Goal: Navigation & Orientation: Find specific page/section

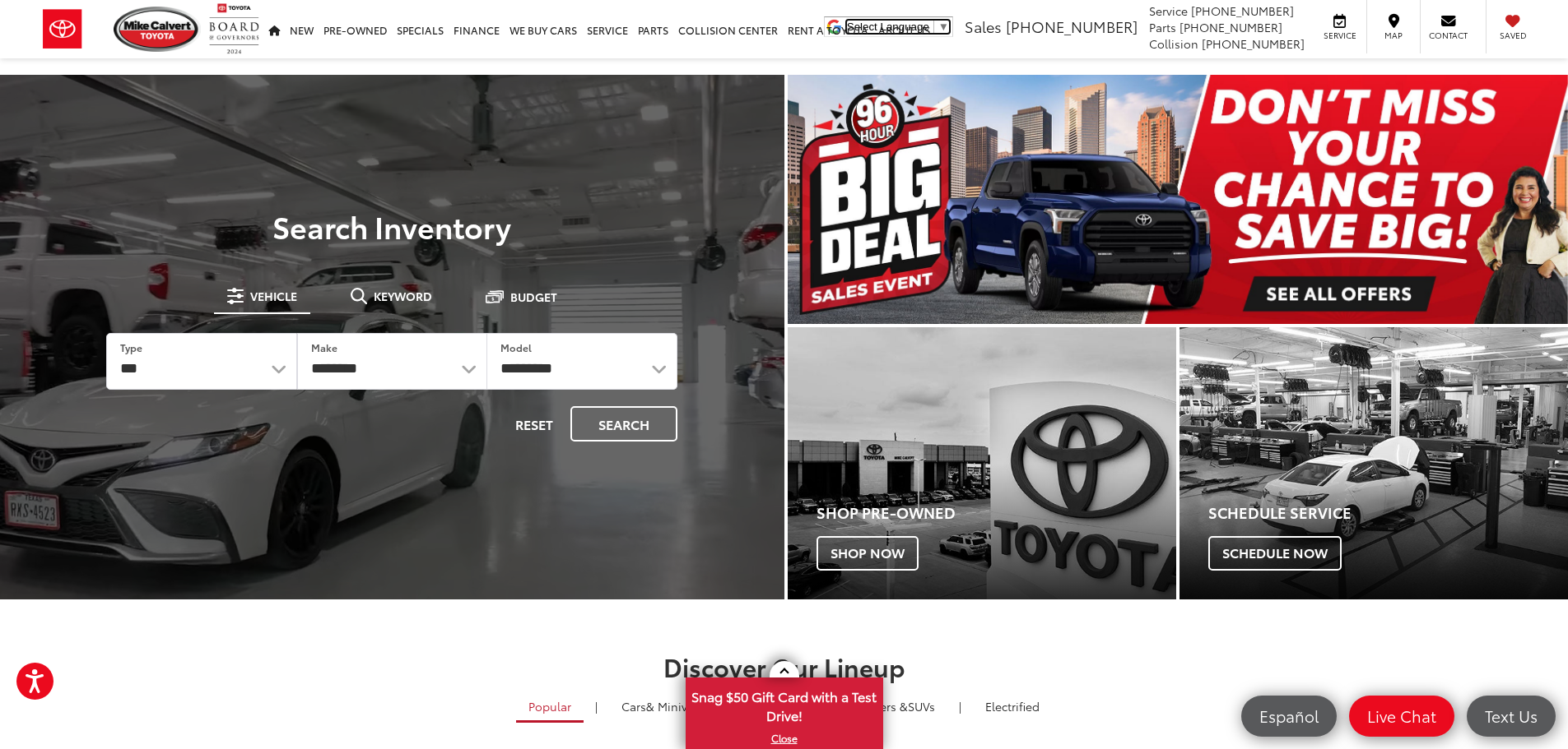
click at [949, 25] on span "▼" at bounding box center [943, 26] width 11 height 13
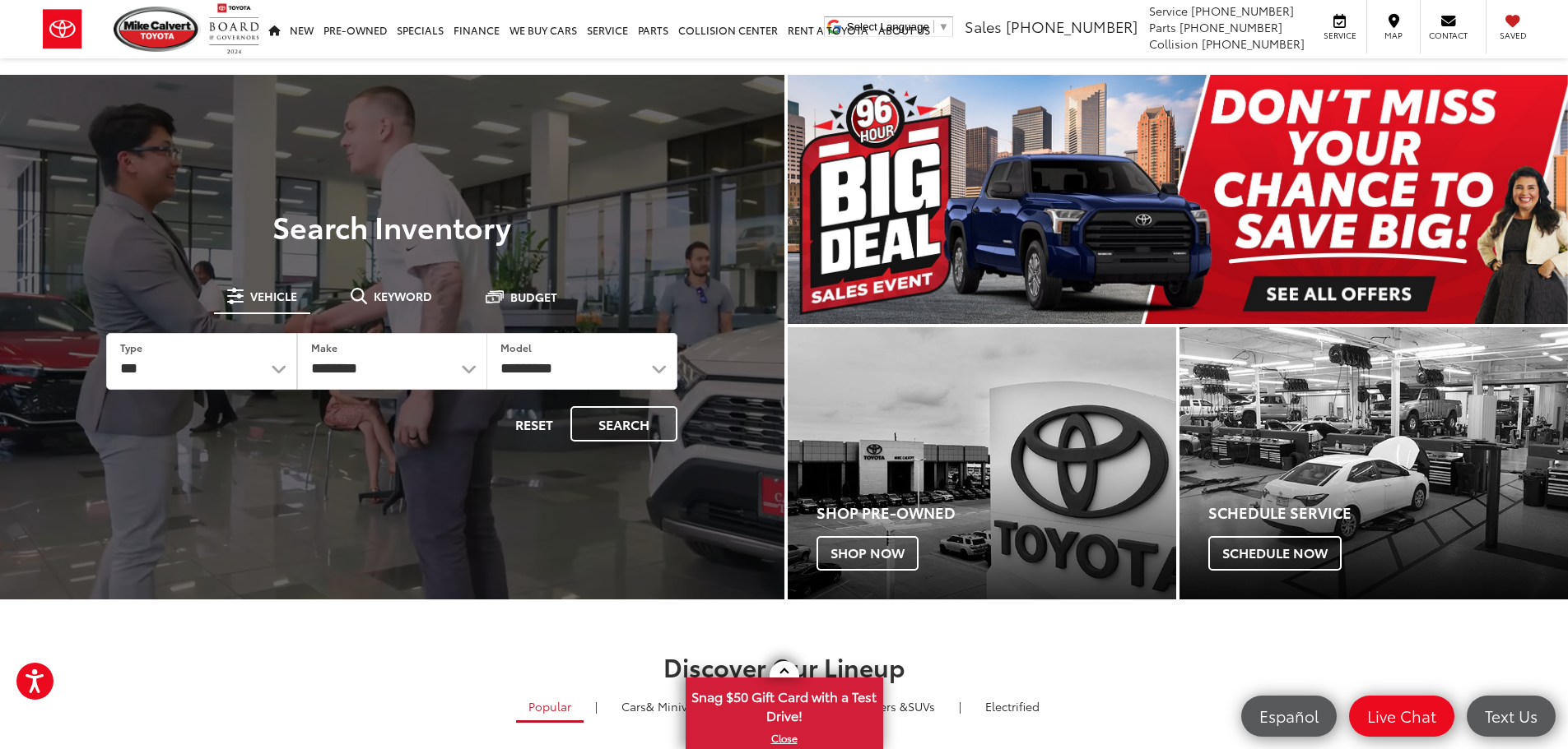
click at [1064, 54] on div "Mike Calvert Toyota Select Language ​ ▼ Sales 713-597-5313 Service 346-577-8734…" at bounding box center [784, 29] width 1568 height 58
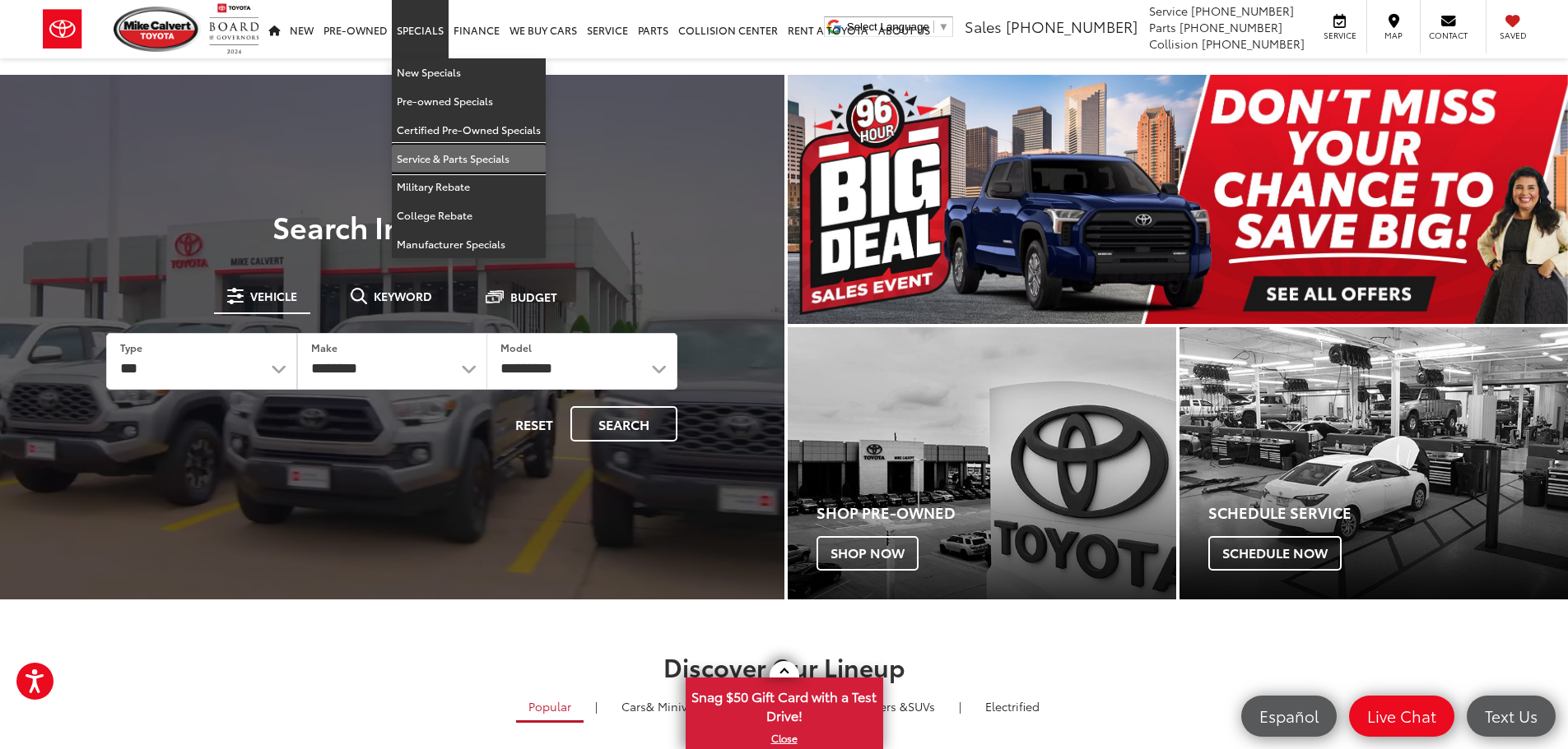
click at [464, 160] on link "Service & Parts Specials" at bounding box center [469, 159] width 154 height 29
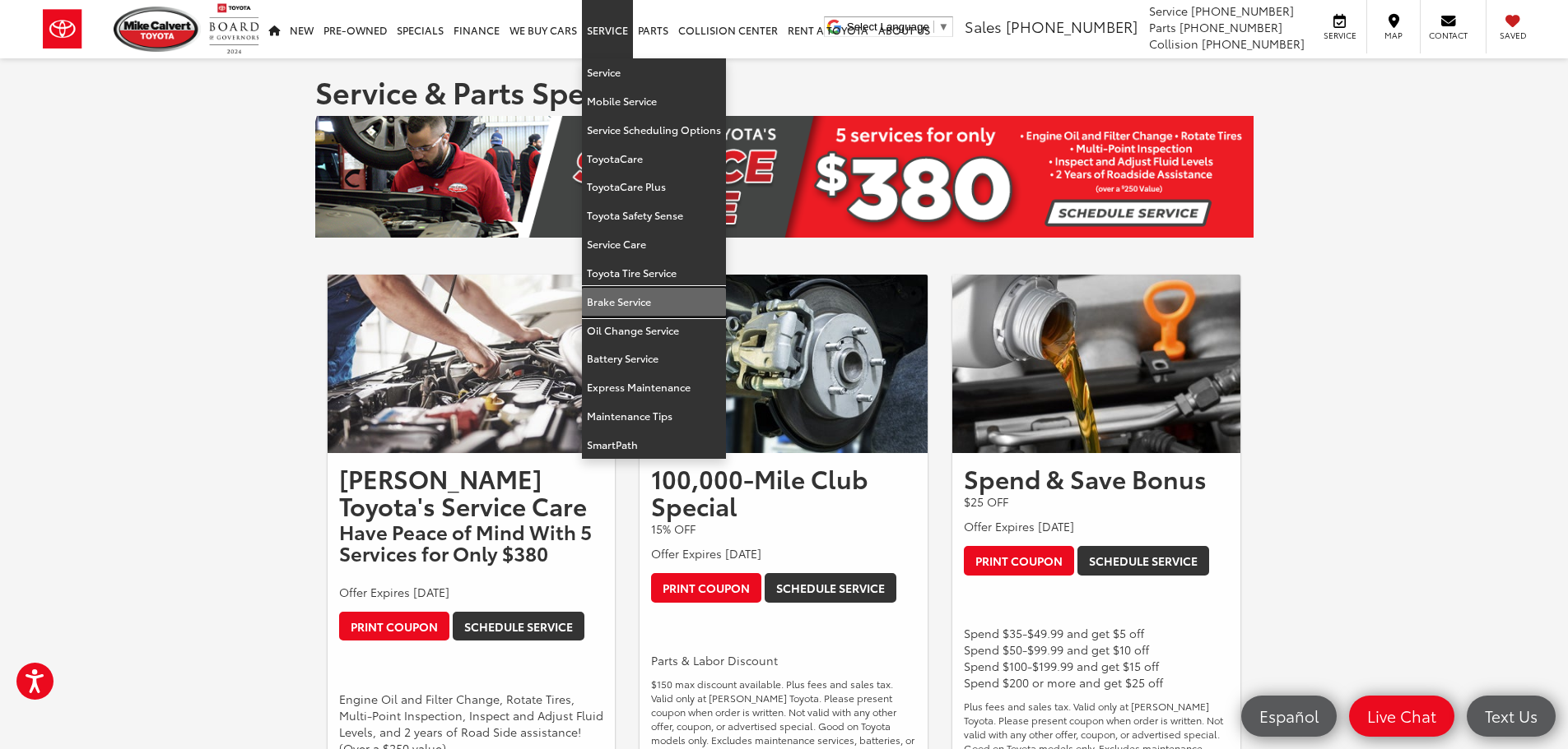
click at [621, 296] on link "Brake Service" at bounding box center [654, 302] width 144 height 29
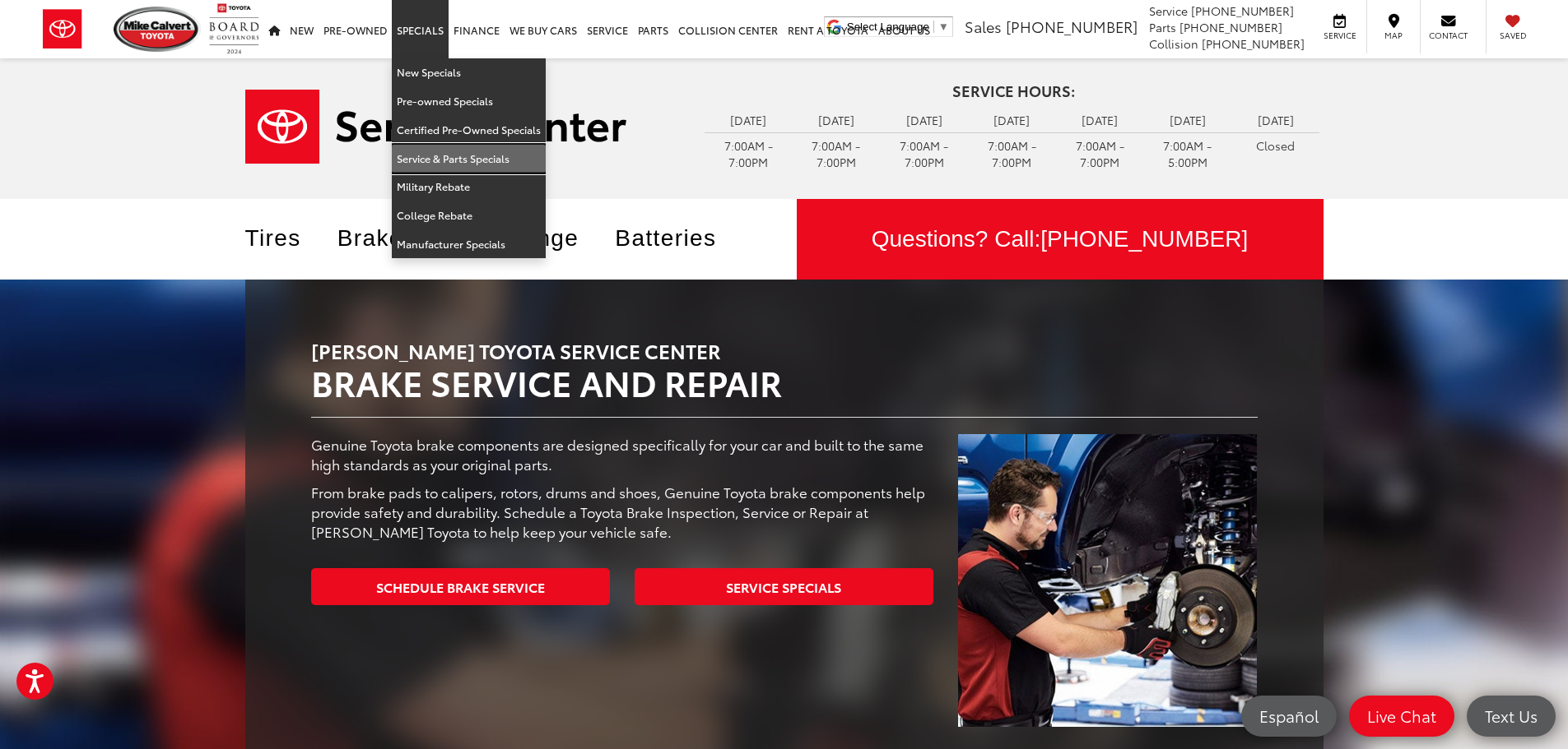
click at [422, 161] on link "Service & Parts Specials" at bounding box center [469, 159] width 154 height 29
